Goal: Ask a question: Seek information or help from site administrators or community

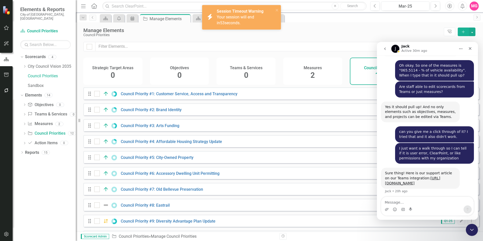
scroll to position [1585, 0]
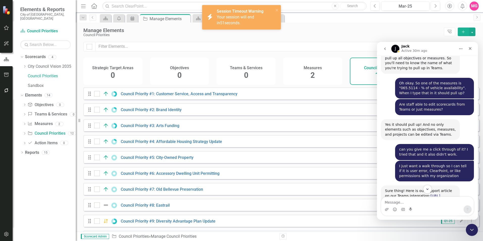
click at [397, 194] on link "https://support.clearpointstrategy.com/en/articles/9085383-collaborate-with-you…" at bounding box center [412, 198] width 55 height 9
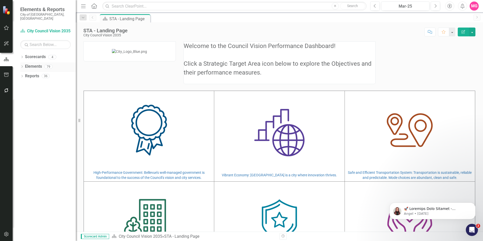
click at [33, 64] on link "Elements" at bounding box center [33, 67] width 17 height 6
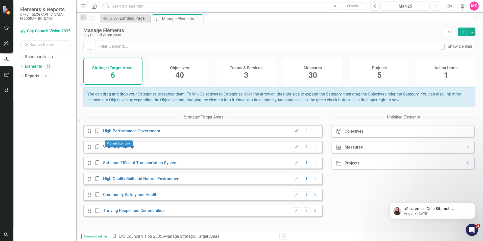
click at [128, 149] on link "Vibrant Economy" at bounding box center [118, 146] width 31 height 5
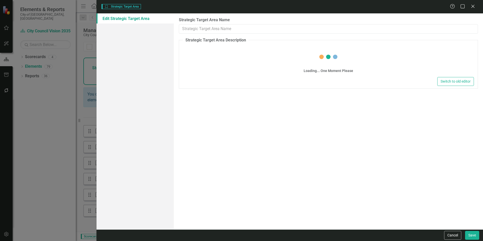
type input "Vibrant Economy"
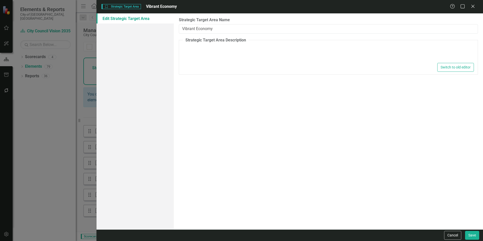
type textarea "<p><img src="[URL][DOMAIN_NAME]" alt="bar chart and globe icon"></p> <p>[GEOGRA…"
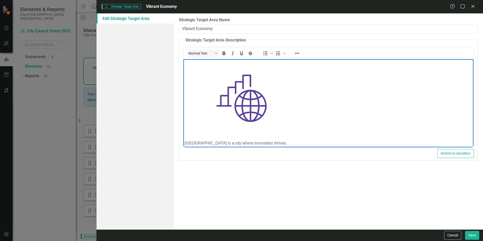
click at [300, 88] on p "Rich Text Area. Press ALT-0 for help." at bounding box center [328, 98] width 287 height 76
click at [74, 117] on div "Strategic Target Area Strategic Target Area Vibrant Economy Help Maximize Close…" at bounding box center [241, 120] width 483 height 241
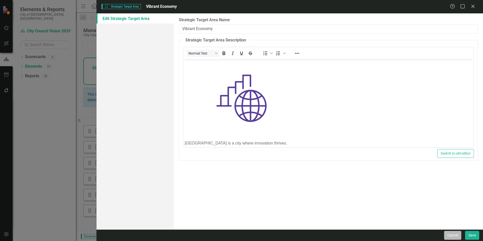
click at [451, 235] on button "Cancel" at bounding box center [452, 235] width 17 height 9
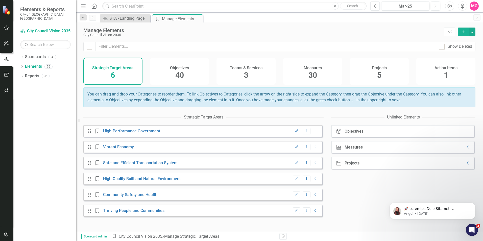
click at [370, 78] on div "Projects 5" at bounding box center [379, 71] width 59 height 27
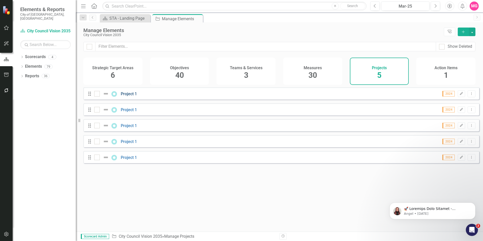
click at [125, 96] on link "Project 1" at bounding box center [129, 93] width 16 height 5
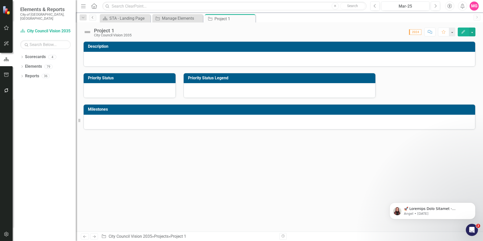
click at [95, 18] on link "Previous" at bounding box center [92, 18] width 7 height 6
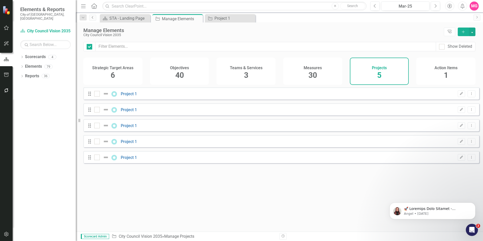
checkbox input "false"
click at [28, 64] on link "Elements" at bounding box center [33, 67] width 17 height 6
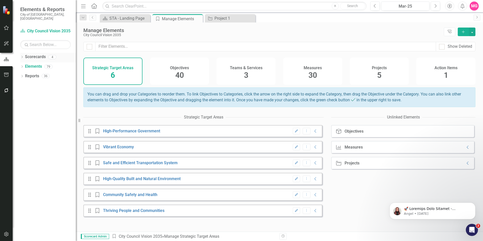
click at [30, 54] on link "Scorecards" at bounding box center [35, 57] width 21 height 6
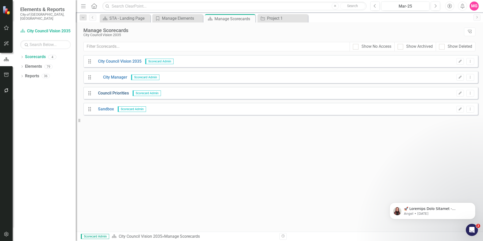
click at [115, 91] on link "Council Priorities" at bounding box center [111, 93] width 35 height 6
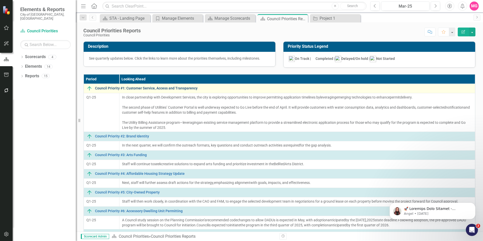
click at [163, 87] on link "Council Priority #1: Customer Service, Access and Transparency" at bounding box center [283, 88] width 377 height 4
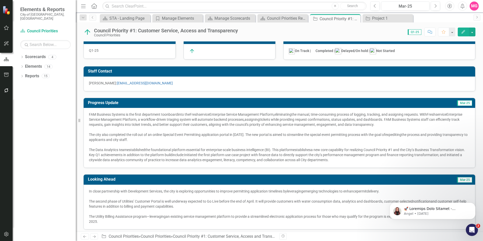
scroll to position [41, 0]
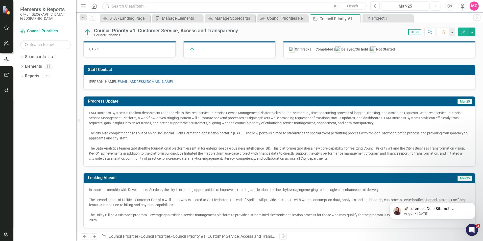
click at [417, 139] on p "The city also completed the roll out of an online Special Event Permitting appl…" at bounding box center [279, 136] width 381 height 10
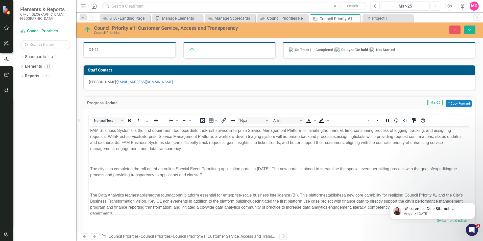
scroll to position [7, 0]
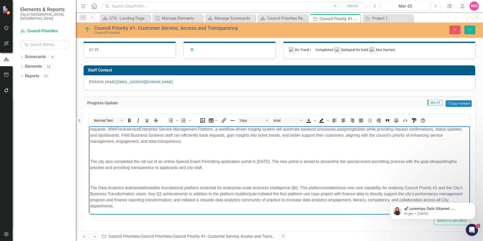
click at [247, 203] on p "The Data Analytics team established the foundational platform essential for ent…" at bounding box center [279, 197] width 378 height 24
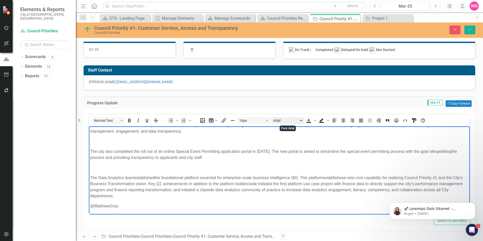
scroll to position [17, 0]
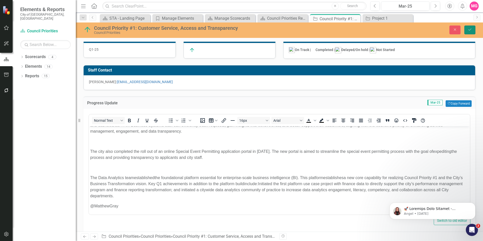
click at [471, 31] on icon "Save" at bounding box center [469, 30] width 5 height 4
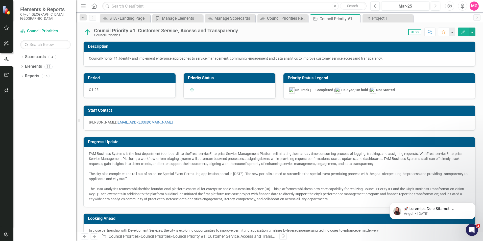
checkbox input "false"
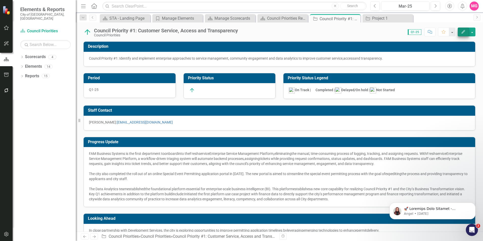
checkbox input "true"
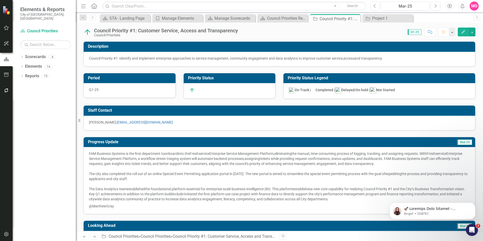
click at [154, 196] on span "a new core capability for realizing Council Priority #1 and the City’s Business…" at bounding box center [277, 191] width 376 height 9
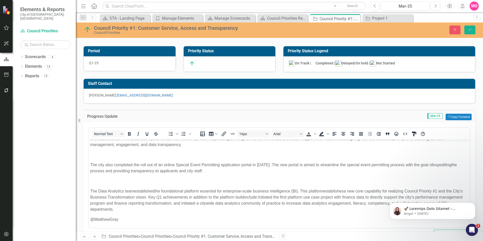
scroll to position [43, 0]
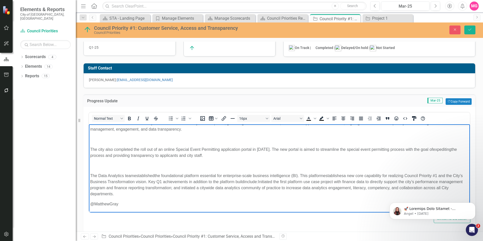
click at [124, 206] on p "@MatthewGray" at bounding box center [279, 204] width 378 height 6
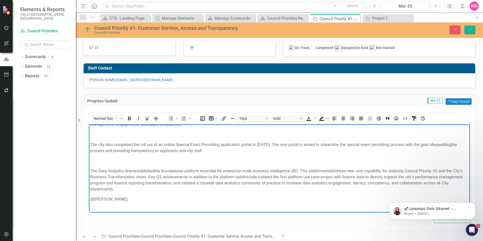
scroll to position [17, 0]
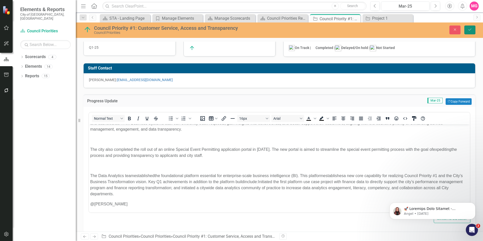
click at [468, 30] on icon "Save" at bounding box center [469, 30] width 5 height 4
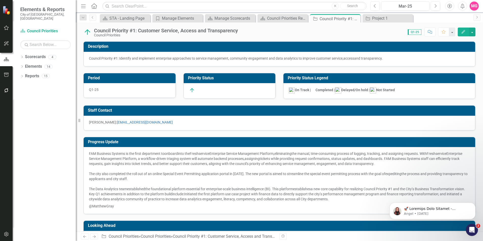
checkbox input "false"
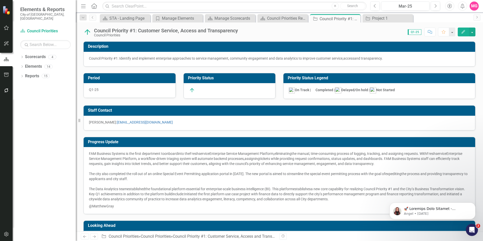
checkbox input "true"
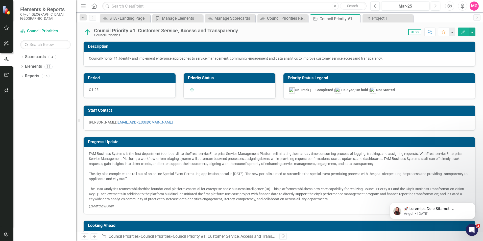
checkbox input "false"
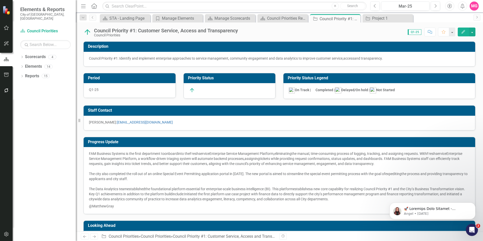
checkbox input "true"
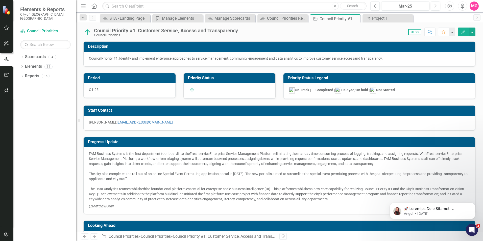
checkbox input "false"
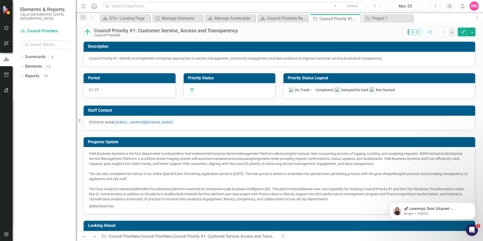
checkbox input "true"
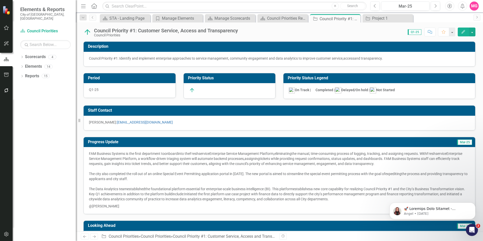
click at [220, 189] on span "the foundational platform essential for enterprise-scale business intelligence …" at bounding box center [219, 189] width 148 height 4
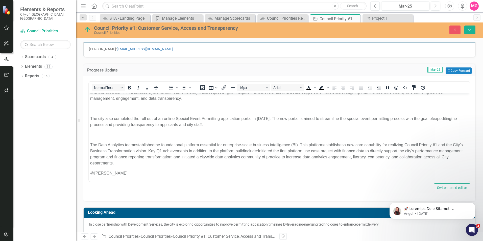
scroll to position [74, 0]
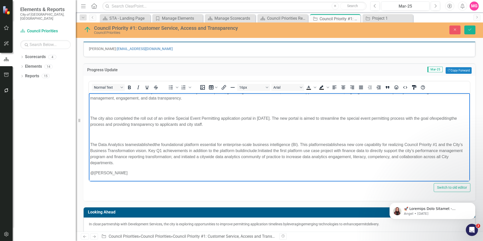
click at [117, 175] on p "@[PERSON_NAME]" at bounding box center [279, 173] width 378 height 6
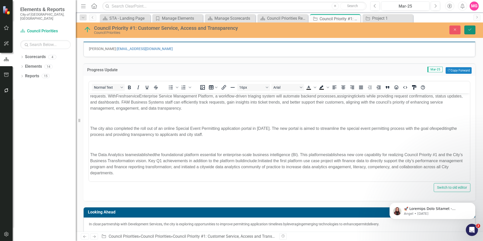
click at [469, 31] on icon "Save" at bounding box center [469, 30] width 5 height 4
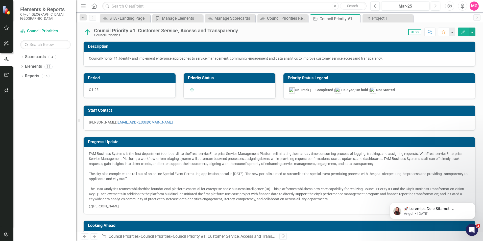
checkbox input "false"
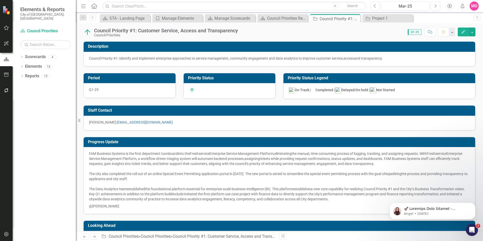
checkbox input "true"
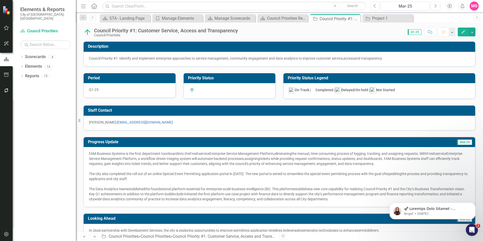
click at [430, 34] on button "Comment" at bounding box center [429, 32] width 11 height 9
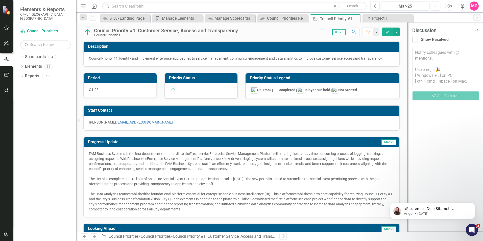
click at [432, 62] on textarea at bounding box center [445, 67] width 67 height 40
type textarea "!"
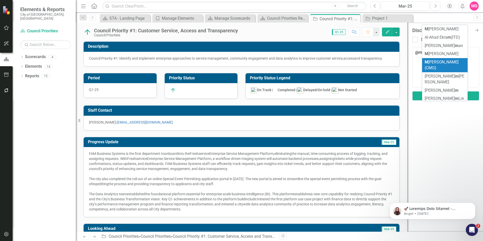
click at [443, 62] on span "M [PERSON_NAME] (CMO)" at bounding box center [441, 65] width 34 height 11
type textarea "@[PERSON_NAME] (CMO)"
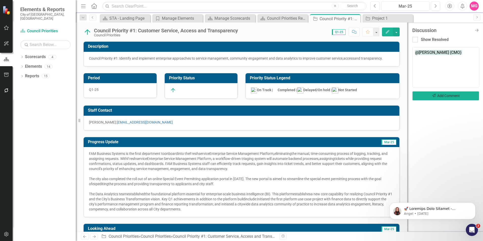
click at [450, 96] on button "Send Add Comment" at bounding box center [445, 95] width 67 height 9
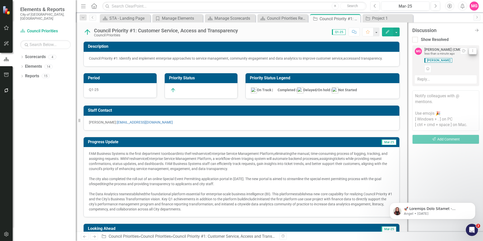
click at [473, 51] on icon "Dropdown Menu" at bounding box center [472, 50] width 4 height 3
click at [465, 74] on link "Trash Delete Thread" at bounding box center [456, 77] width 40 height 9
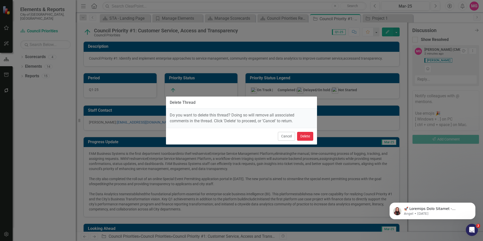
click at [304, 137] on button "Delete" at bounding box center [305, 136] width 16 height 9
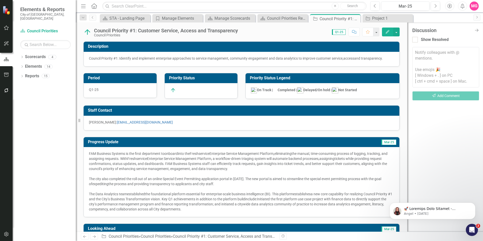
click at [472, 7] on div "MG" at bounding box center [473, 6] width 9 height 9
click at [466, 15] on link "User Edit Profile" at bounding box center [458, 15] width 40 height 9
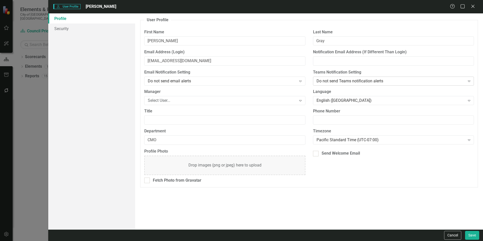
click at [342, 80] on div "Do not send Teams notification alerts" at bounding box center [390, 81] width 148 height 6
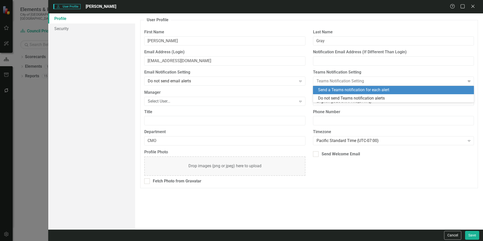
click at [340, 89] on div "Send a Teams notification for each alert" at bounding box center [394, 90] width 153 height 6
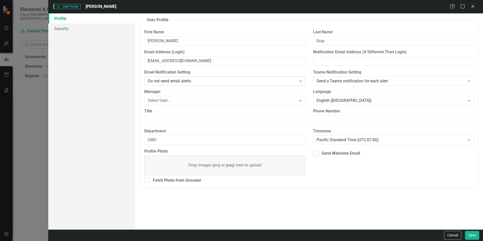
click at [290, 85] on div "Do not send email alerts Expand" at bounding box center [224, 81] width 161 height 9
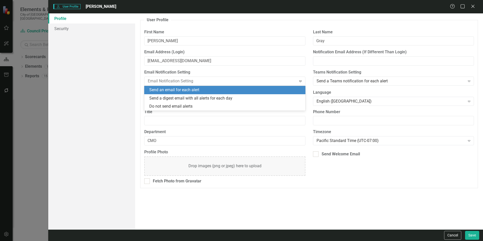
click at [276, 90] on div "Send an email for each alert" at bounding box center [225, 90] width 153 height 6
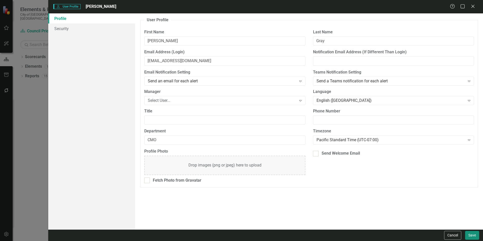
click at [475, 234] on button "Save" at bounding box center [472, 235] width 14 height 9
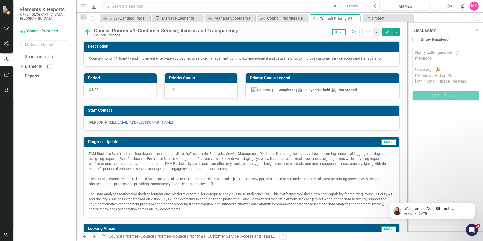
click at [442, 63] on textarea at bounding box center [445, 67] width 67 height 40
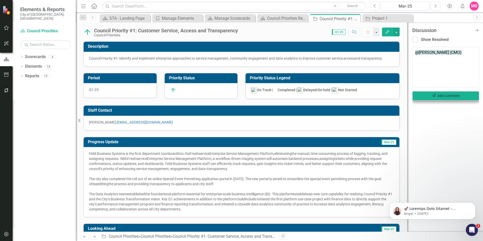
type textarea "@[PERSON_NAME] (CMO)"
click at [449, 94] on button "Send Add Comment" at bounding box center [445, 95] width 67 height 9
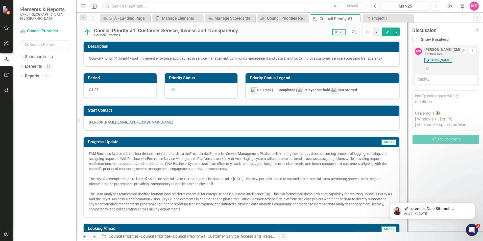
click at [475, 8] on div "MG" at bounding box center [473, 6] width 9 height 9
click at [450, 13] on link "User Edit Profile" at bounding box center [458, 15] width 40 height 9
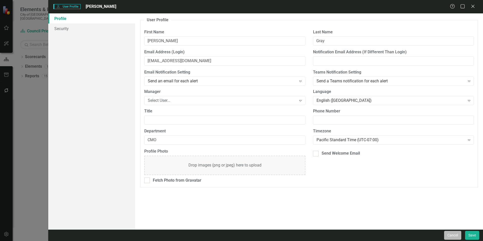
click at [450, 231] on button "Cancel" at bounding box center [452, 235] width 17 height 9
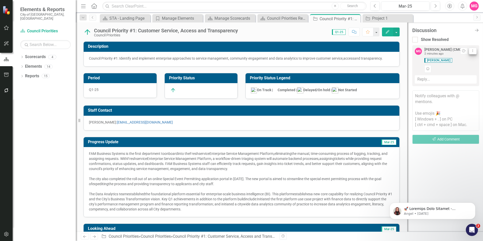
click at [472, 51] on icon "Dropdown Menu" at bounding box center [472, 50] width 4 height 3
click at [456, 76] on link "Trash Delete Thread" at bounding box center [456, 77] width 40 height 9
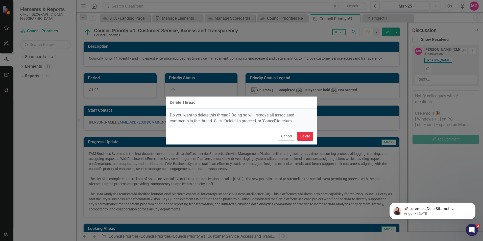
click at [309, 135] on button "Delete" at bounding box center [305, 136] width 16 height 9
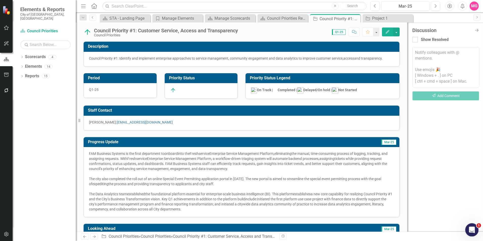
click at [472, 226] on div "Open Intercom Messenger" at bounding box center [471, 229] width 17 height 17
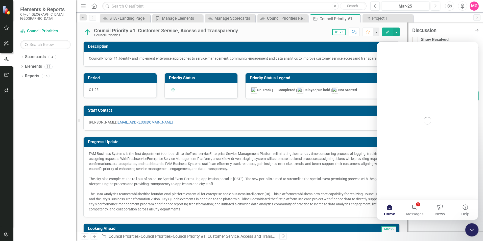
scroll to position [0, 0]
click at [415, 207] on button "1 Messages" at bounding box center [414, 209] width 25 height 20
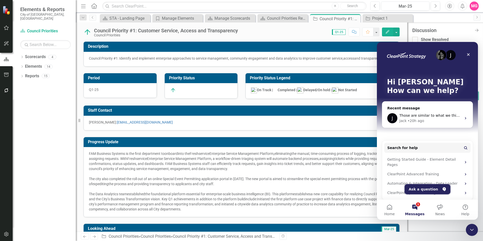
click at [424, 186] on button "Ask a question" at bounding box center [427, 189] width 46 height 10
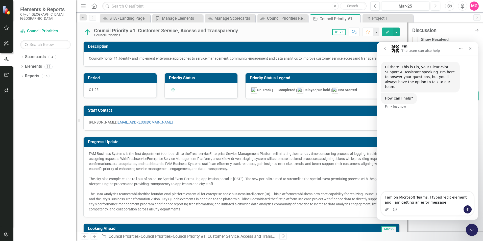
type textarea "I am on Microsoft Teams. I typed 'edit element' and I am getting an error messa…"
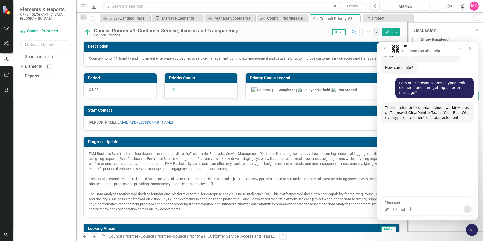
scroll to position [44, 0]
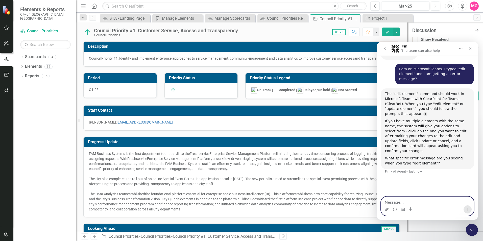
click at [425, 202] on textarea "Message…" at bounding box center [427, 201] width 92 height 9
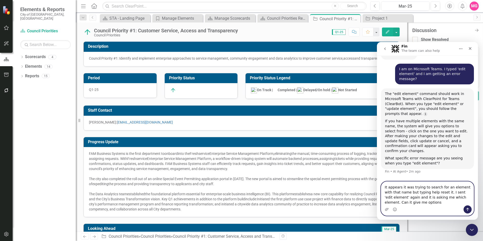
type textarea "It appears it was trying to search for an element with that name but typing hel…"
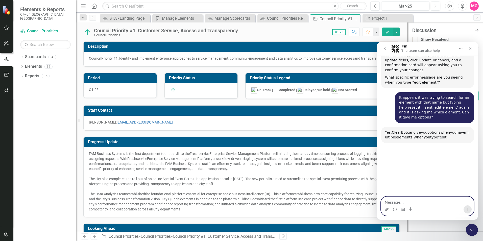
scroll to position [148, 0]
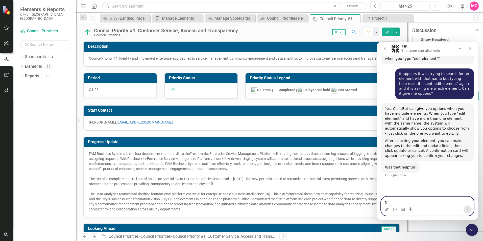
type textarea "No"
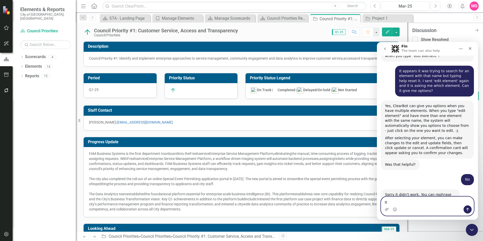
type textarea "I"
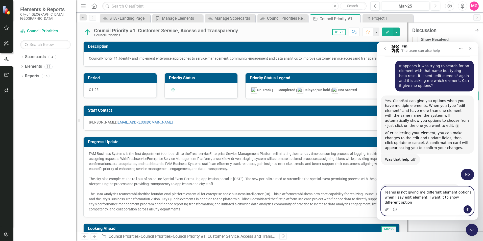
type textarea "Teams is not giving me different element options when I say edit element. I wan…"
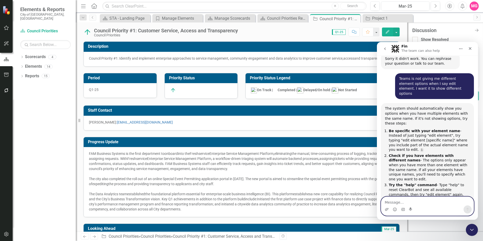
scroll to position [291, 0]
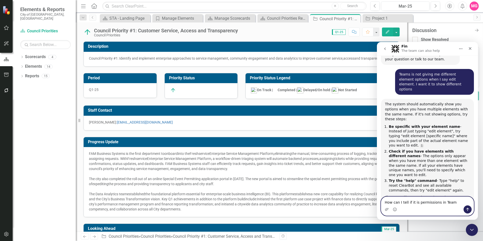
type textarea "How can I tell if it is permissions in Teams"
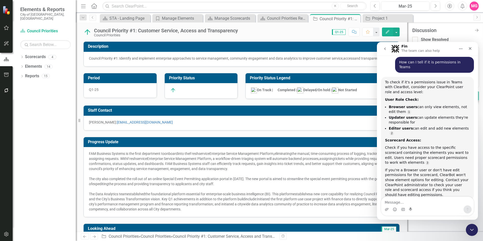
scroll to position [472, 0]
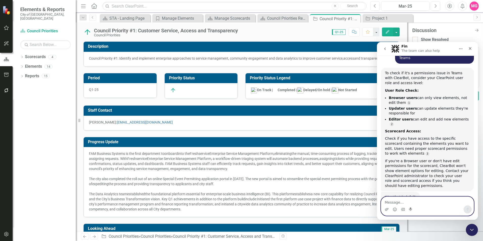
click at [411, 202] on textarea "Message…" at bounding box center [427, 201] width 92 height 9
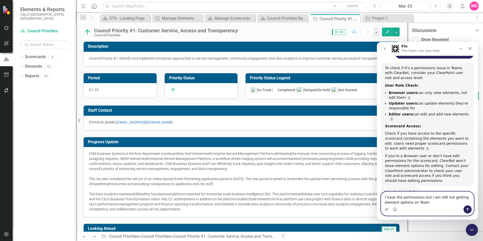
type textarea "I have the permissions but I am still not getting element options on Teams"
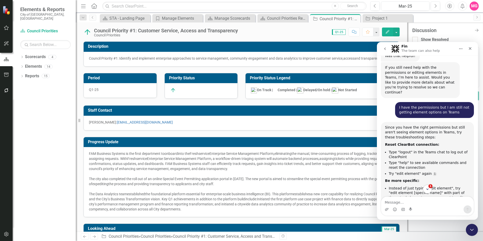
scroll to position [674, 0]
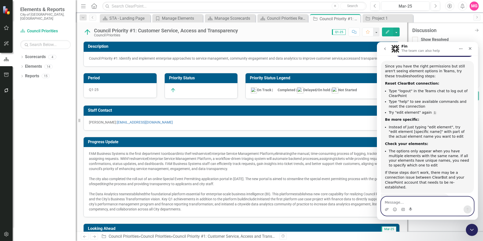
click at [441, 202] on textarea "Message…" at bounding box center [427, 201] width 92 height 9
type textarea "What are the names of my elements?"
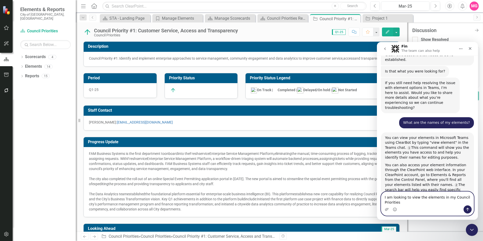
scroll to position [803, 0]
type textarea "I am looking to view the elements in my Council Priorities scorecard"
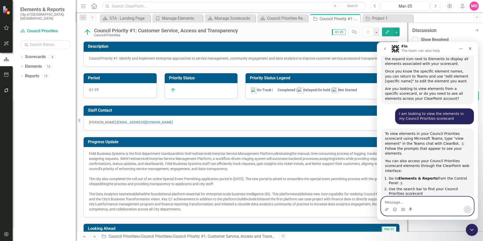
scroll to position [949, 0]
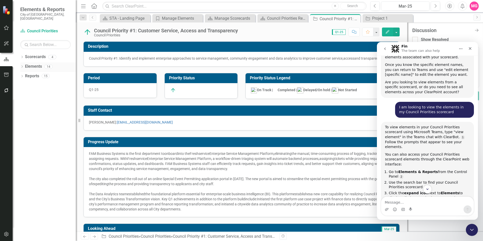
click at [29, 64] on link "Elements" at bounding box center [33, 67] width 17 height 6
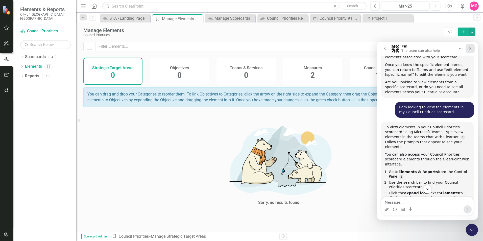
click at [472, 47] on div "Close" at bounding box center [469, 48] width 9 height 9
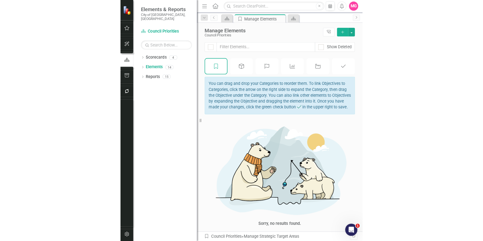
scroll to position [974, 0]
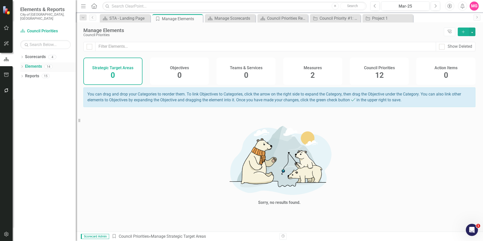
click at [21, 66] on icon "Dropdown" at bounding box center [22, 67] width 4 height 3
click at [468, 228] on icon "Open Intercom Messenger" at bounding box center [471, 229] width 8 height 8
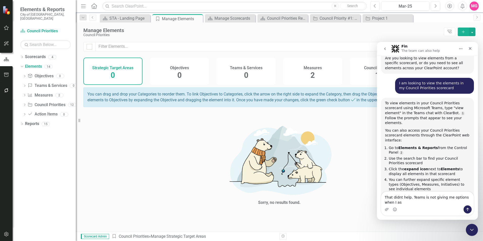
scroll to position [979, 0]
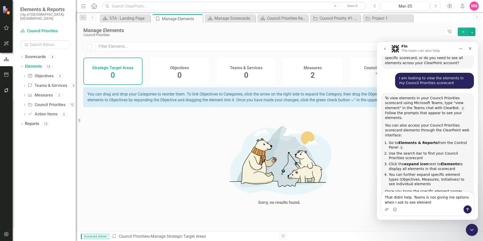
type textarea "That didnt help. Teams is not giving me options when I ask to see elements"
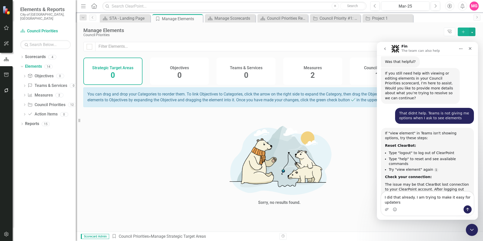
scroll to position [1139, 0]
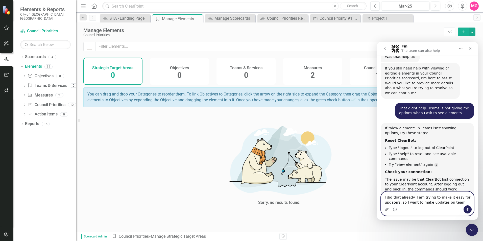
type textarea "I did that already. I am trying to make it easy for updaters, so I want to make…"
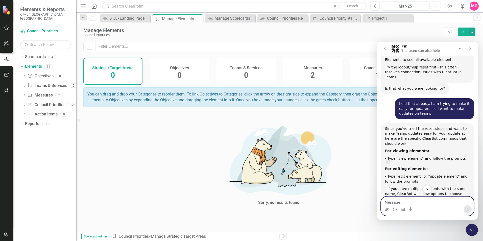
scroll to position [1340, 0]
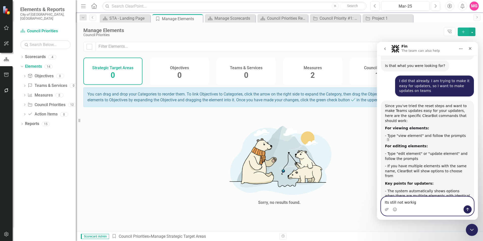
type textarea "Its still not workign"
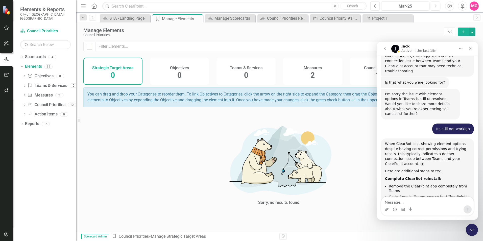
scroll to position [1605, 0]
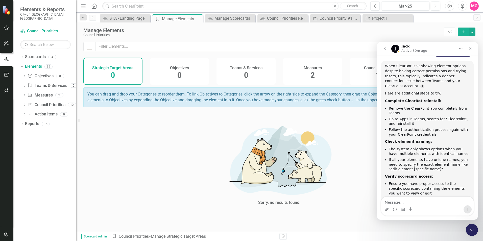
click at [127, 158] on div "Sorry, no results found." at bounding box center [279, 164] width 392 height 104
click at [167, 137] on div "Sorry, no results found." at bounding box center [279, 164] width 392 height 104
click at [6, 89] on icon "button" at bounding box center [6, 90] width 5 height 4
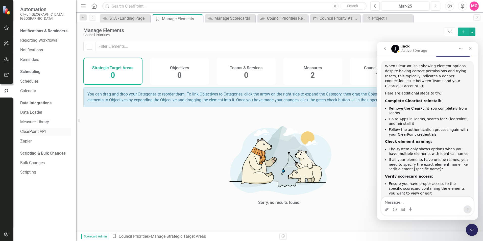
click at [43, 129] on link "ClearPoint API" at bounding box center [45, 132] width 50 height 6
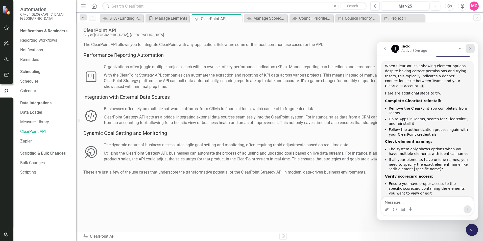
click at [469, 49] on icon "Close" at bounding box center [470, 48] width 4 height 4
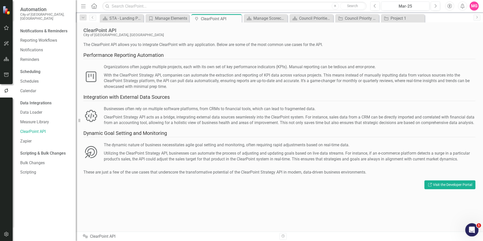
click at [468, 227] on div "Open Intercom Messenger" at bounding box center [471, 229] width 17 height 17
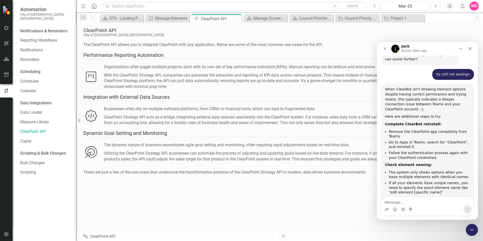
scroll to position [1605, 0]
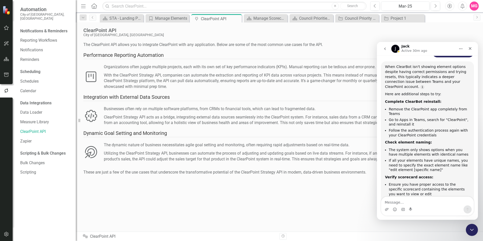
click at [428, 199] on textarea "Message…" at bounding box center [427, 201] width 92 height 9
type textarea "I"
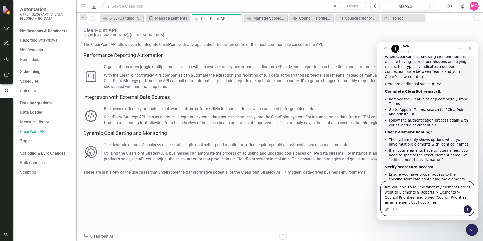
scroll to position [1620, 0]
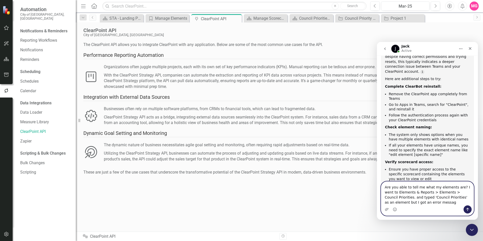
type textarea "Are you able to tell me what my elements are? I went to Elements & Reports > El…"
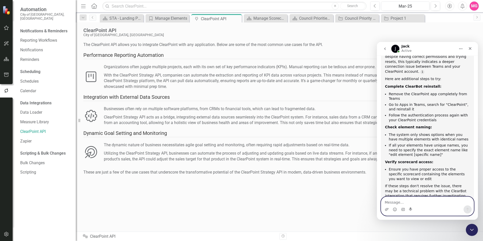
scroll to position [1640, 0]
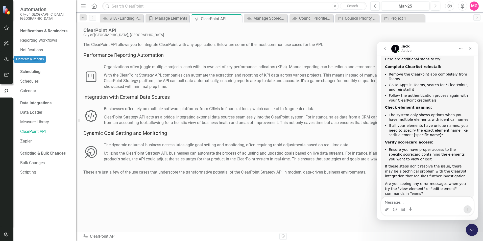
click at [8, 57] on icon "button" at bounding box center [6, 59] width 5 height 4
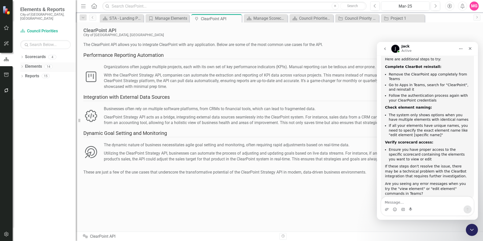
click at [29, 64] on link "Elements" at bounding box center [33, 67] width 17 height 6
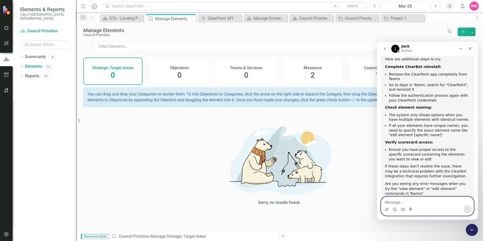
click at [432, 198] on textarea "Message…" at bounding box center [427, 201] width 92 height 9
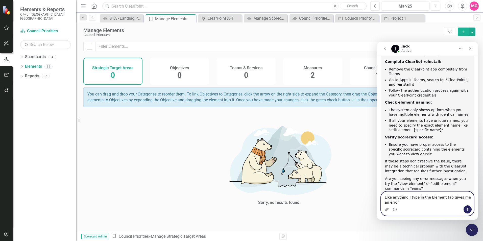
type textarea "Like anything I type in the Element tab gives me an error message"
